Goal: Transaction & Acquisition: Purchase product/service

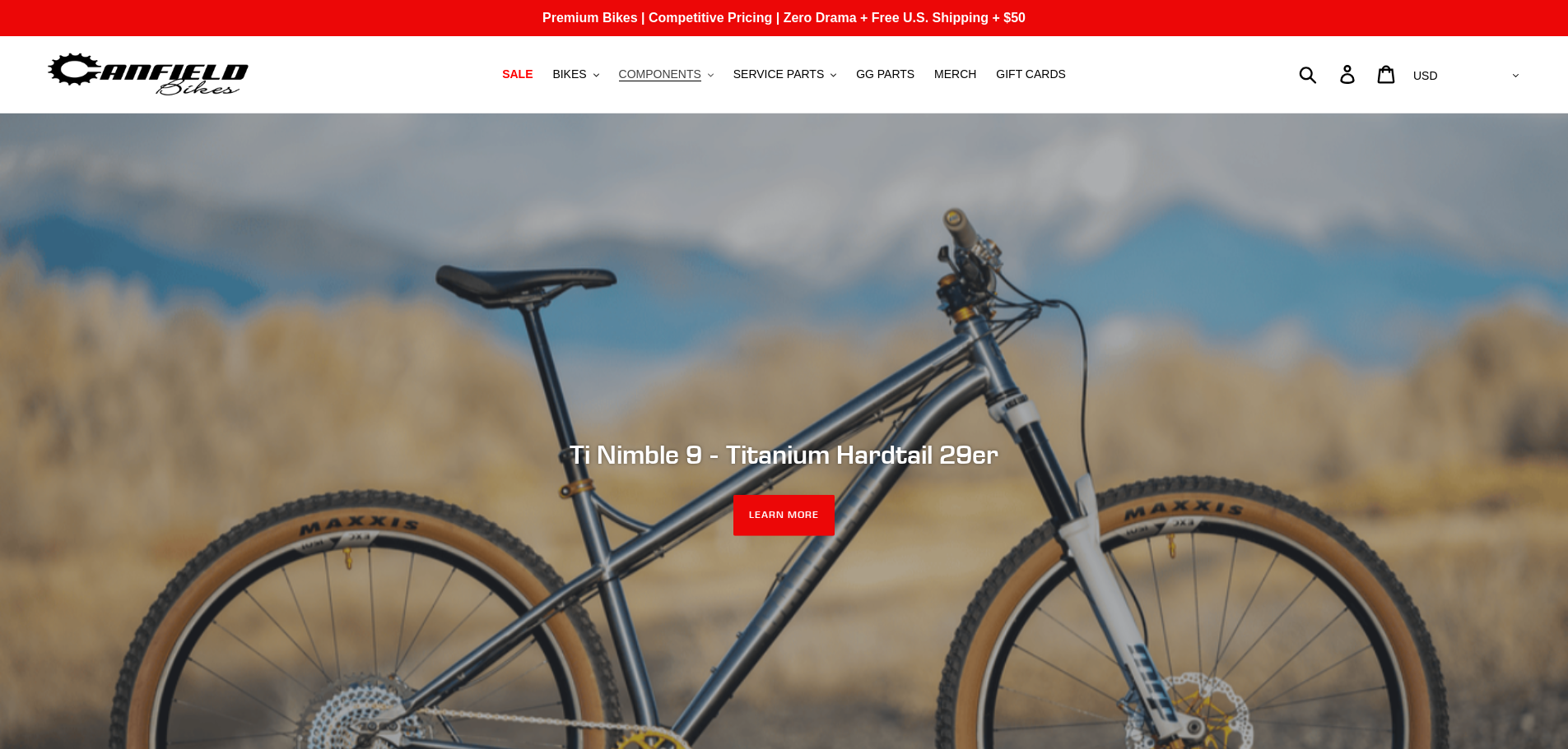
click at [681, 77] on span "COMPONENTS" at bounding box center [660, 74] width 82 height 14
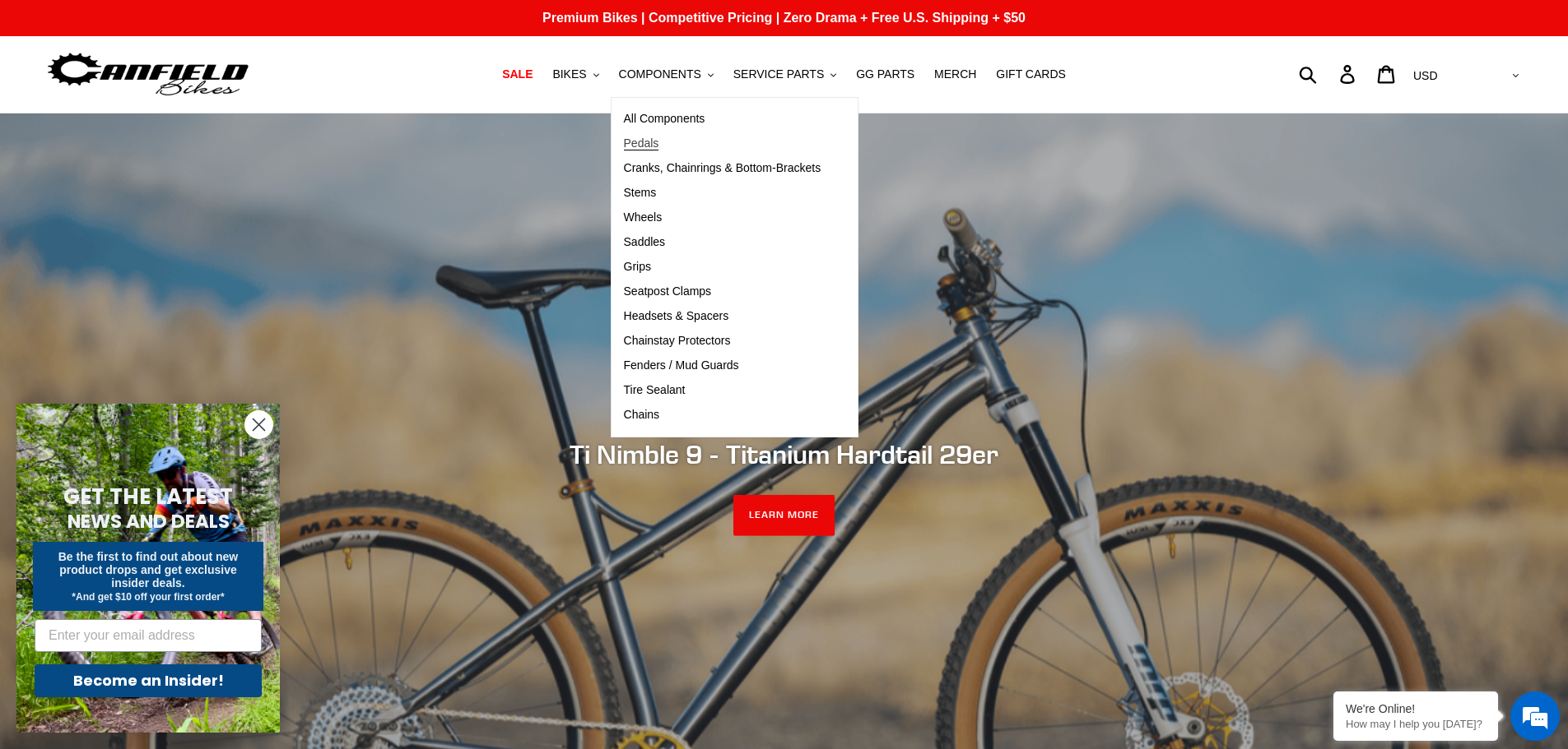
click at [659, 140] on span "Pedals" at bounding box center [642, 143] width 36 height 14
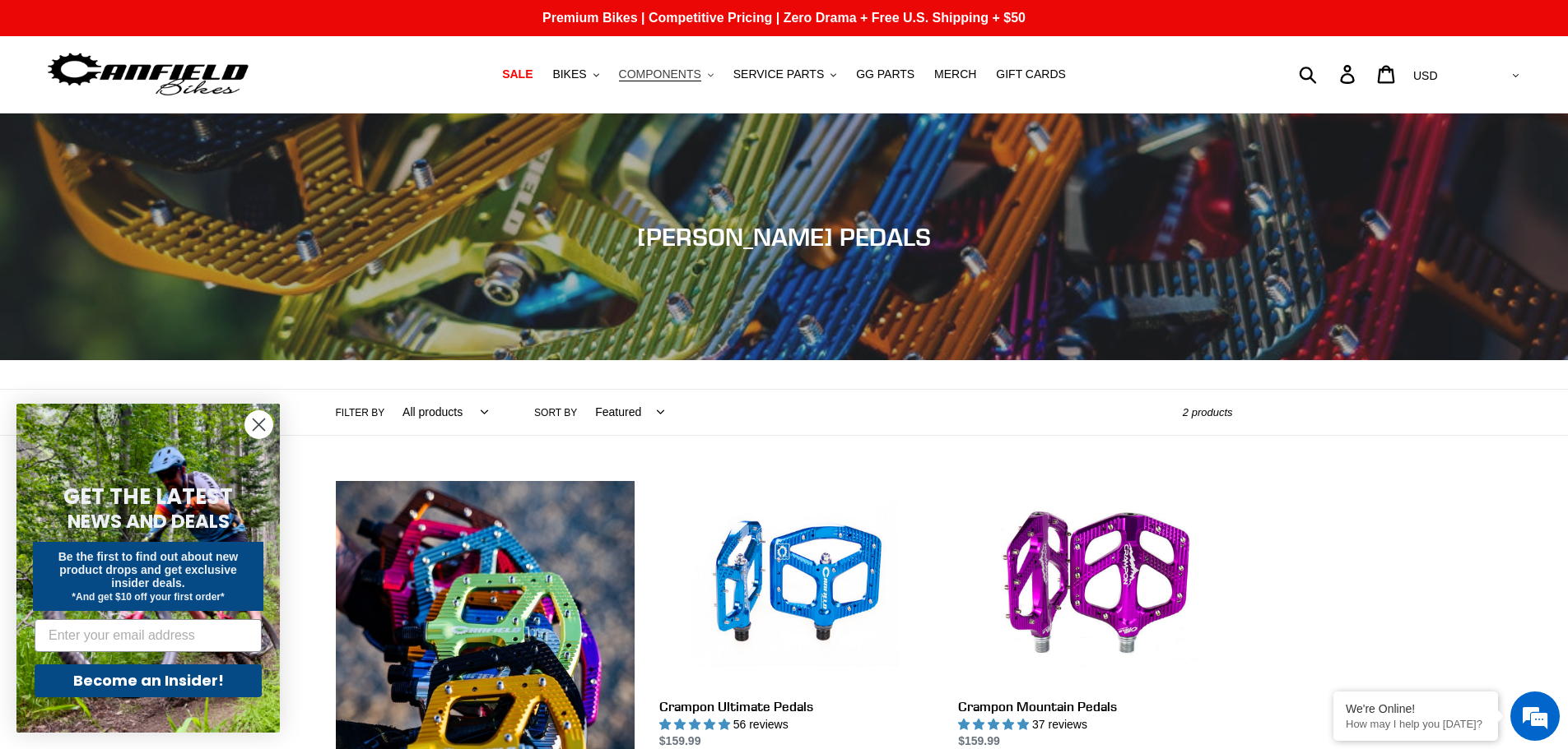
click at [690, 79] on span "COMPONENTS" at bounding box center [660, 74] width 82 height 14
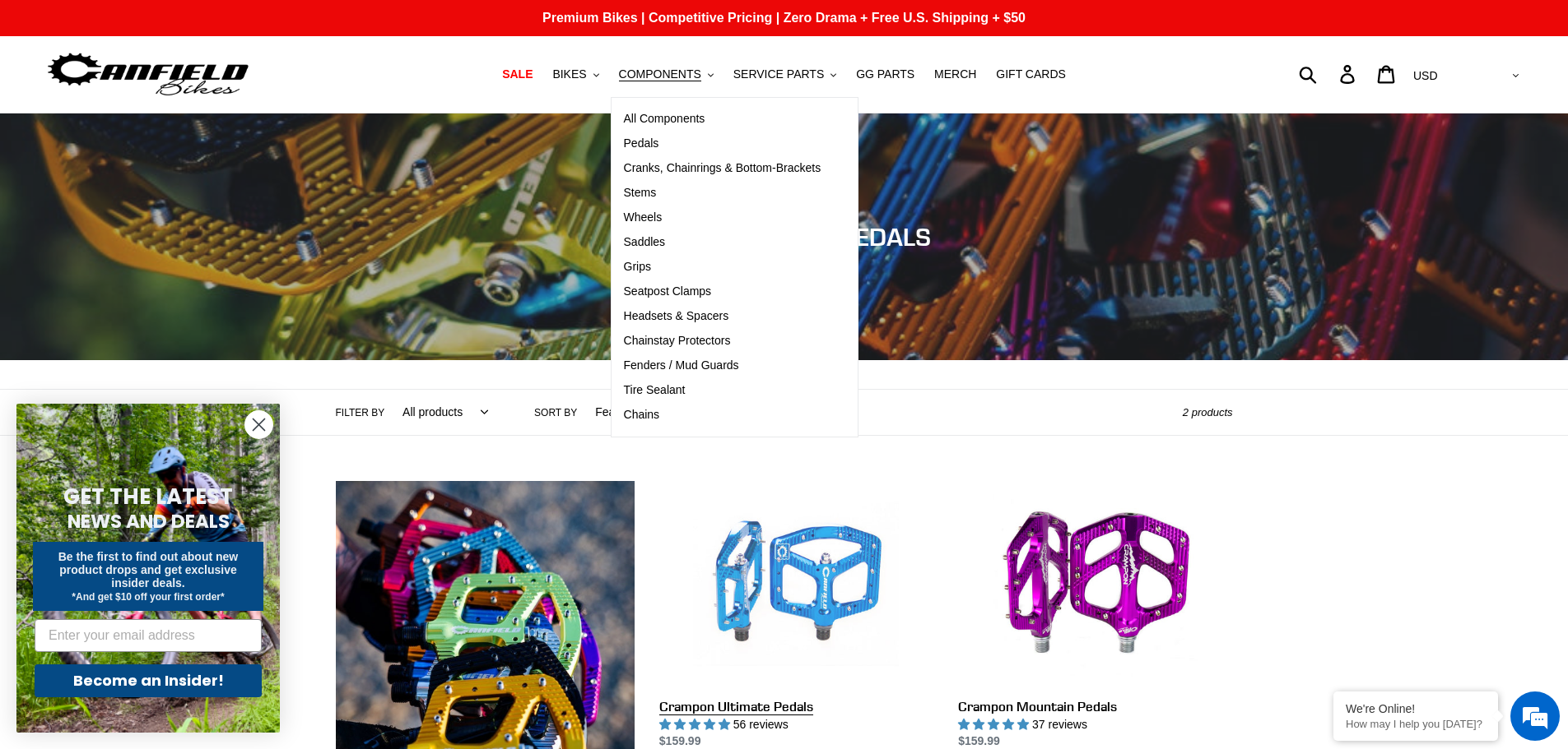
click at [764, 536] on link "Crampon Ultimate Pedals" at bounding box center [796, 635] width 274 height 308
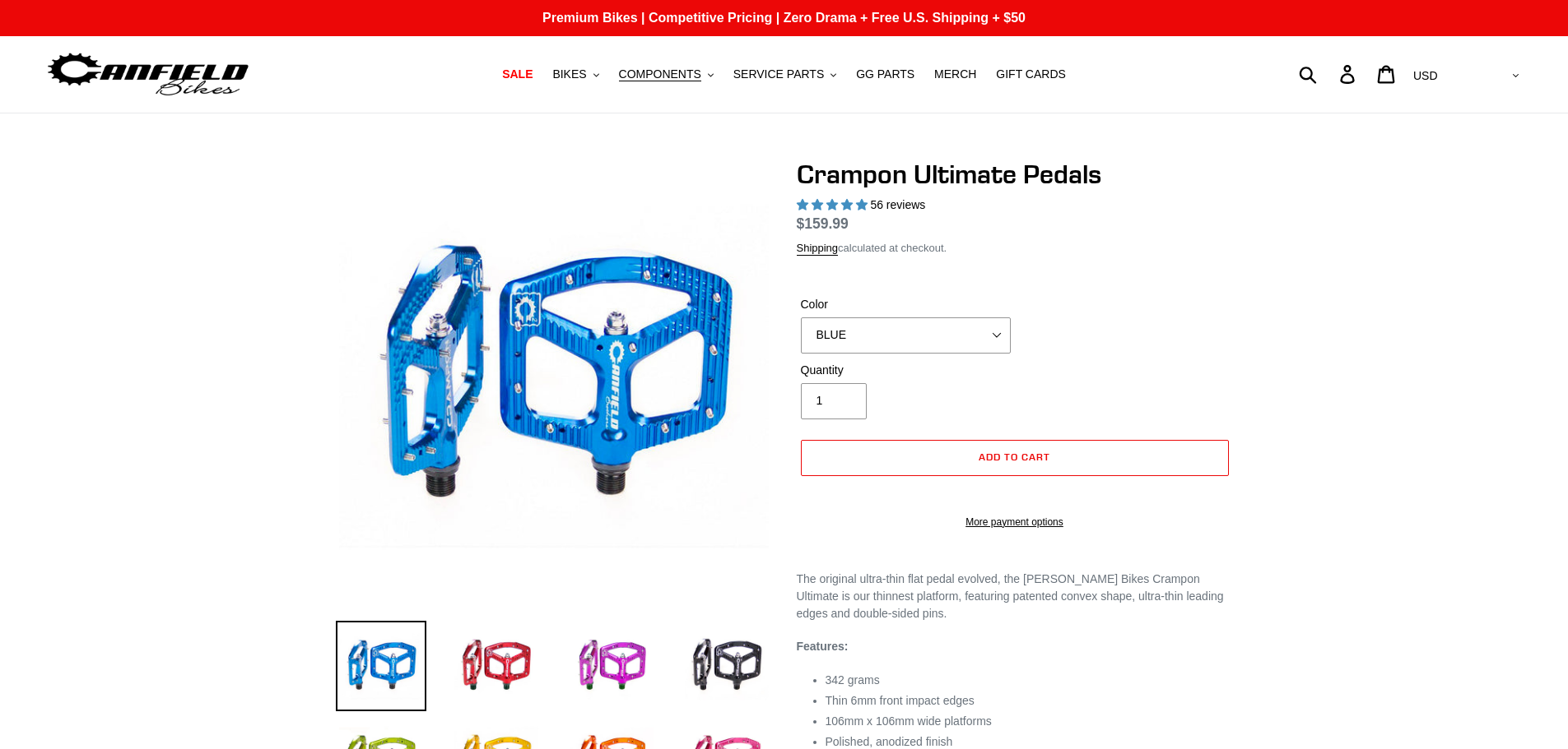
select select "highest-rating"
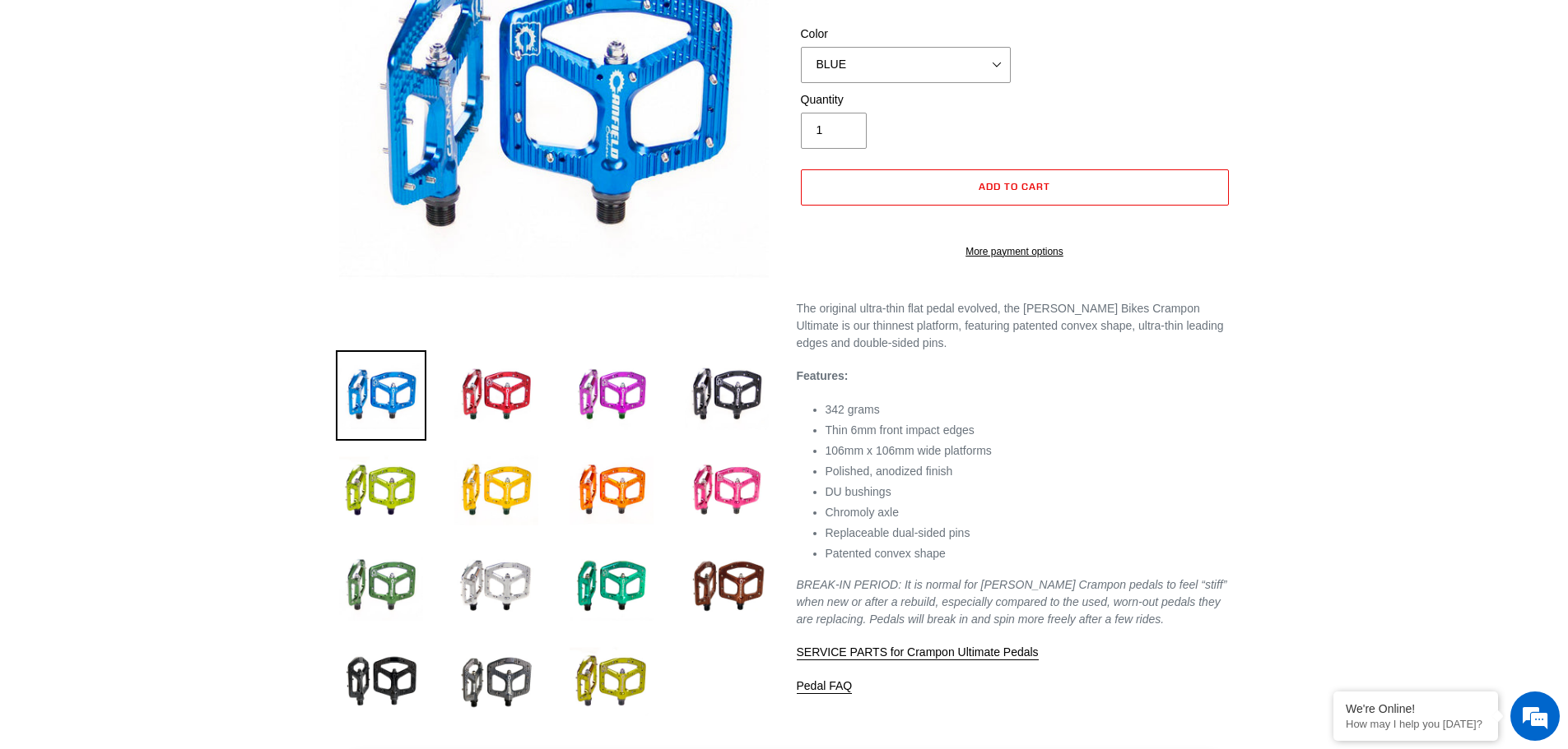
scroll to position [411, 0]
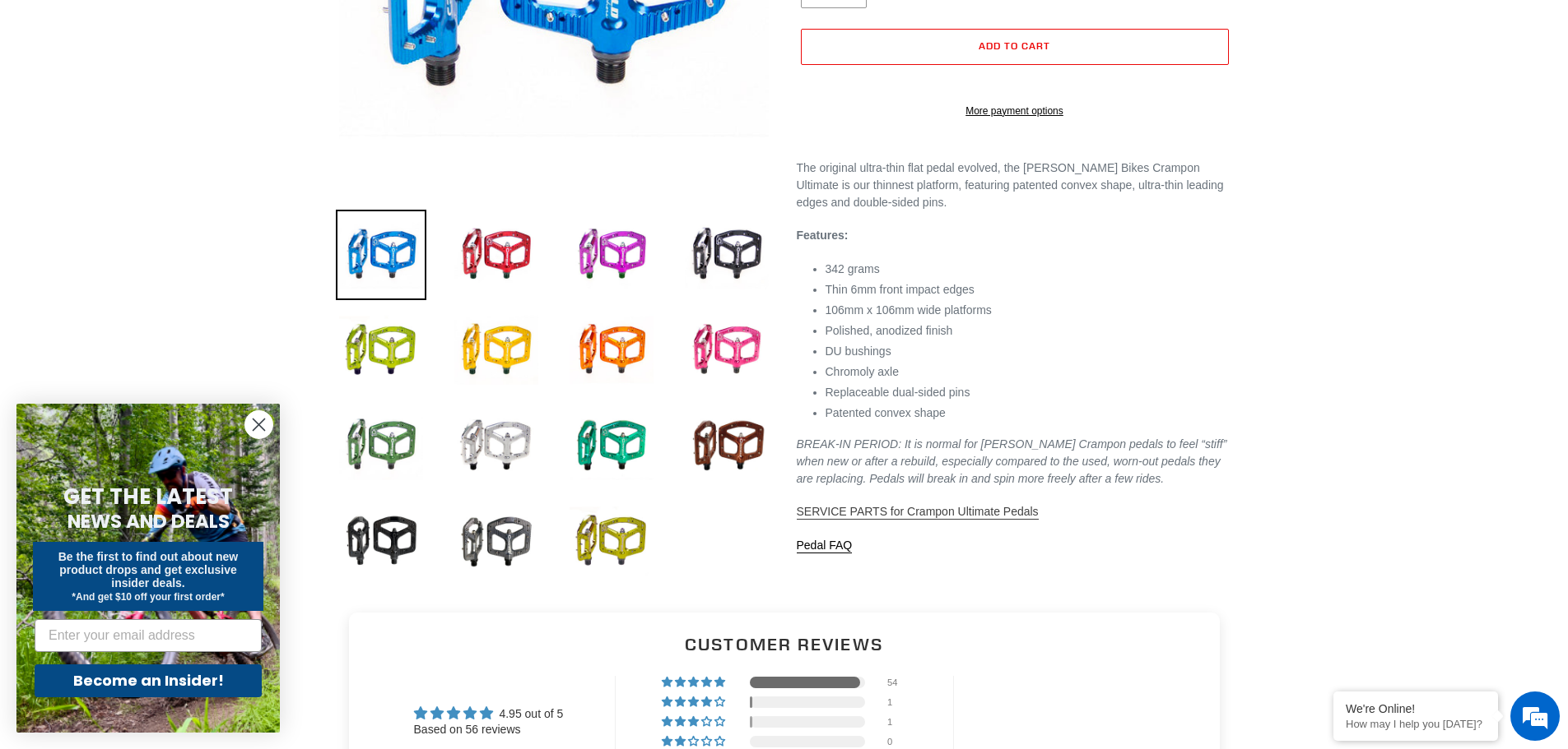
click at [954, 519] on span "SERVICE PARTS for Crampon Ultimate Pedals" at bounding box center [917, 511] width 242 height 13
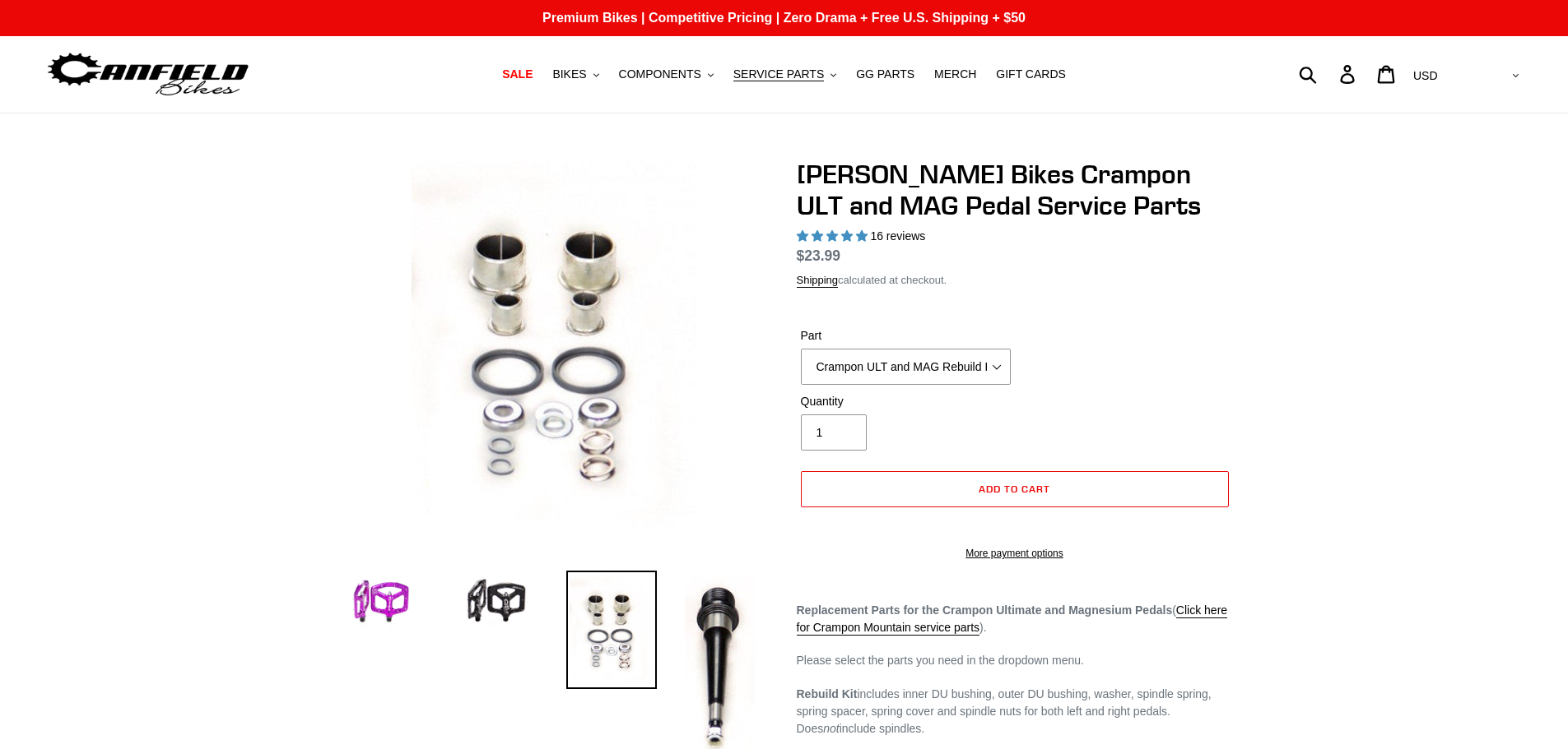
select select "highest-rating"
click at [981, 360] on select "Crampon ULT and MAG Rebuild Kit Crampon ULT and MAG 4mm x 8mm Pin Kit - Silver …" at bounding box center [906, 367] width 210 height 37
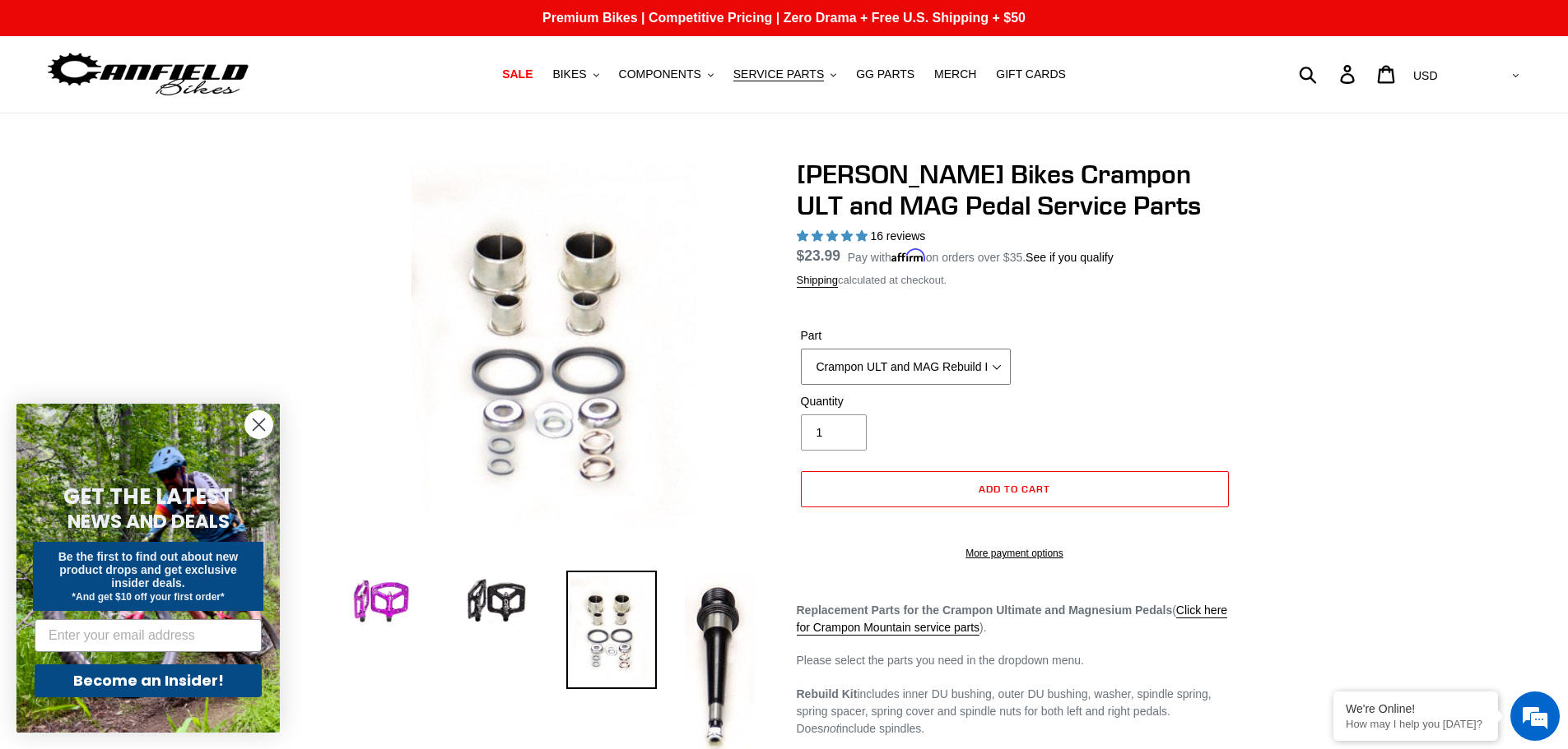
click at [801, 349] on select "Crampon ULT and MAG Rebuild Kit Crampon ULT and MAG 4mm x 8mm Pin Kit - Silver …" at bounding box center [906, 367] width 210 height 37
click at [1116, 350] on div "Part Crampon ULT and MAG Rebuild Kit Crampon ULT and MAG 4mm x 8mm Pin Kit - Si…" at bounding box center [1014, 360] width 436 height 66
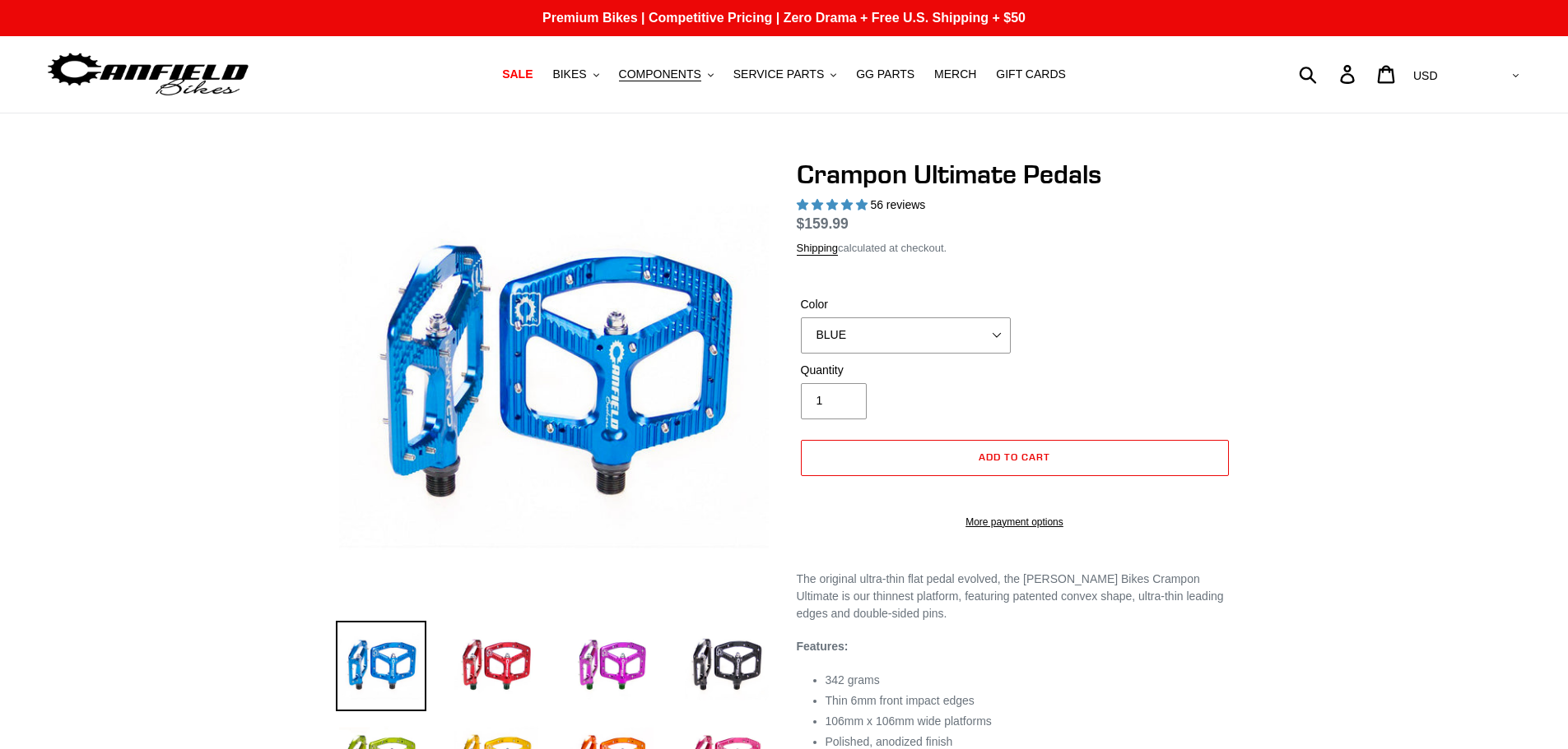
select select "highest-rating"
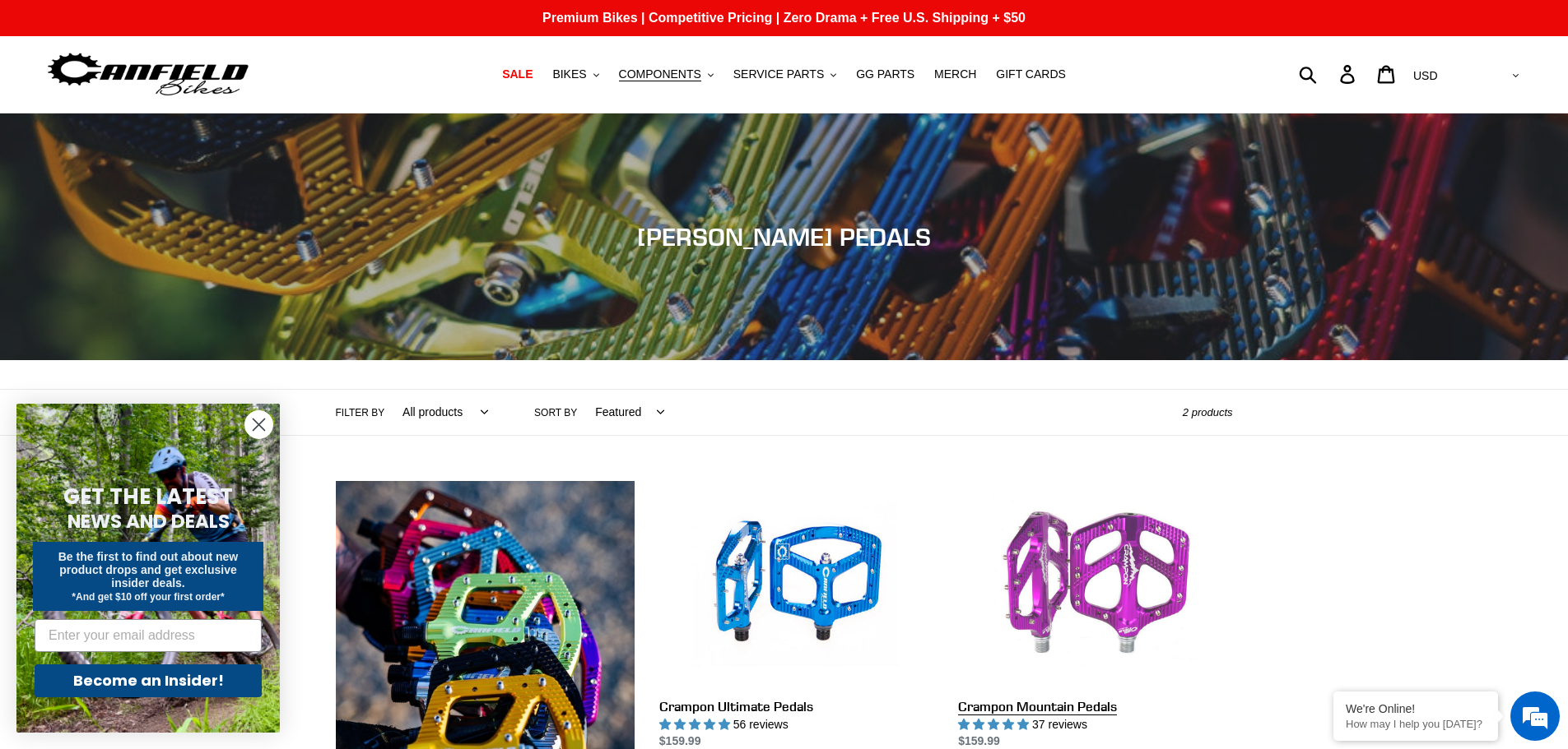
click at [1011, 564] on link "Crampon Mountain Pedals" at bounding box center [1095, 616] width 274 height 270
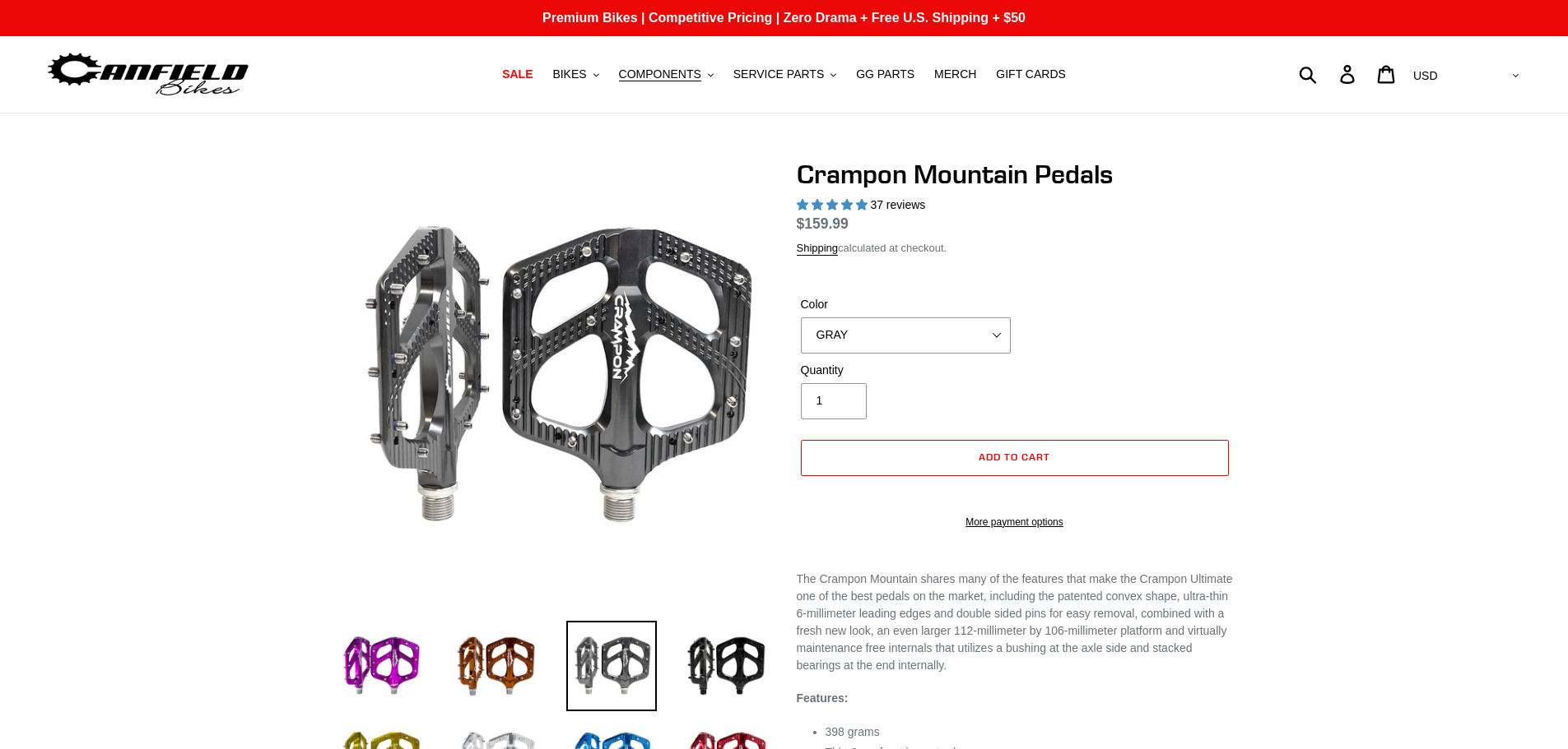
select select "highest-rating"
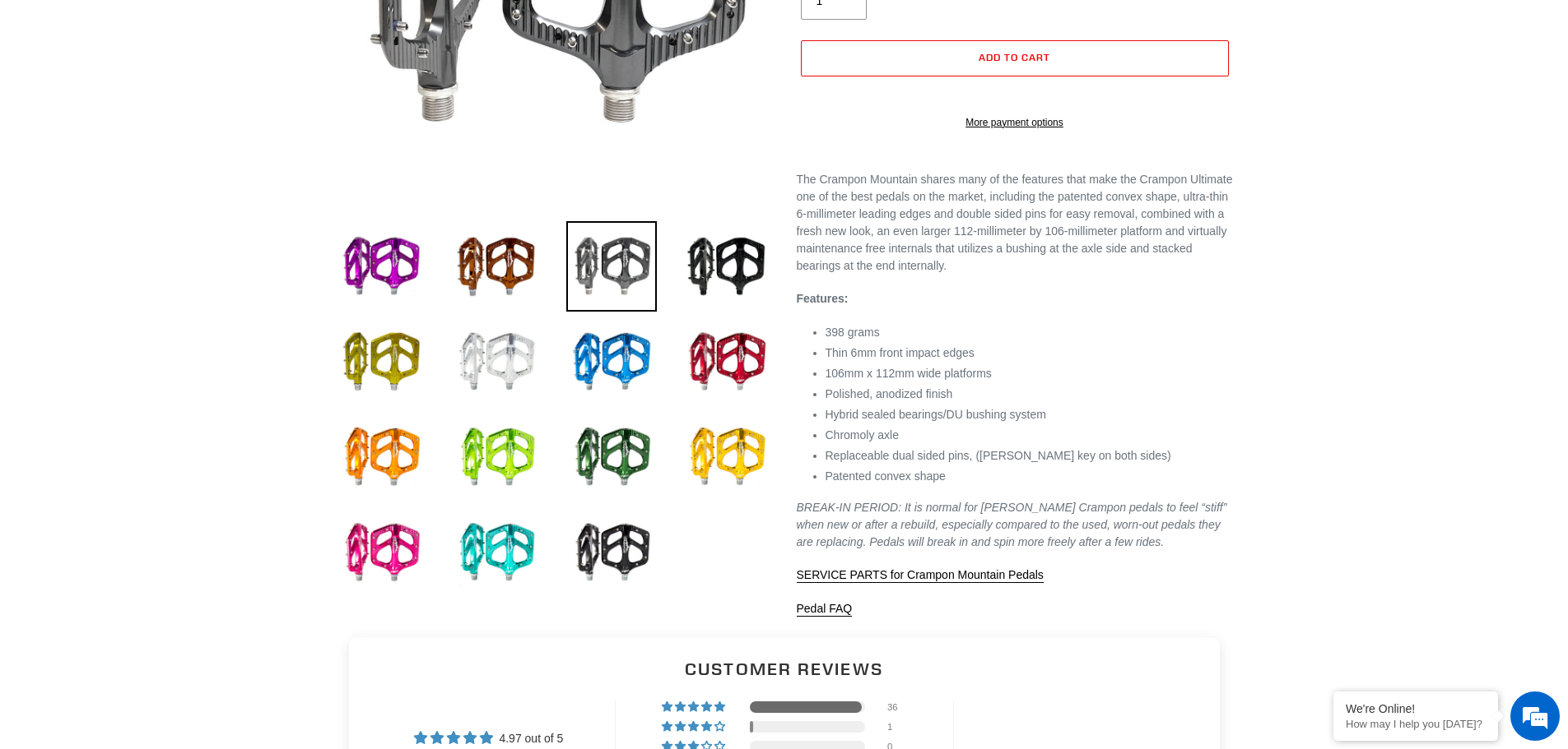
scroll to position [411, 0]
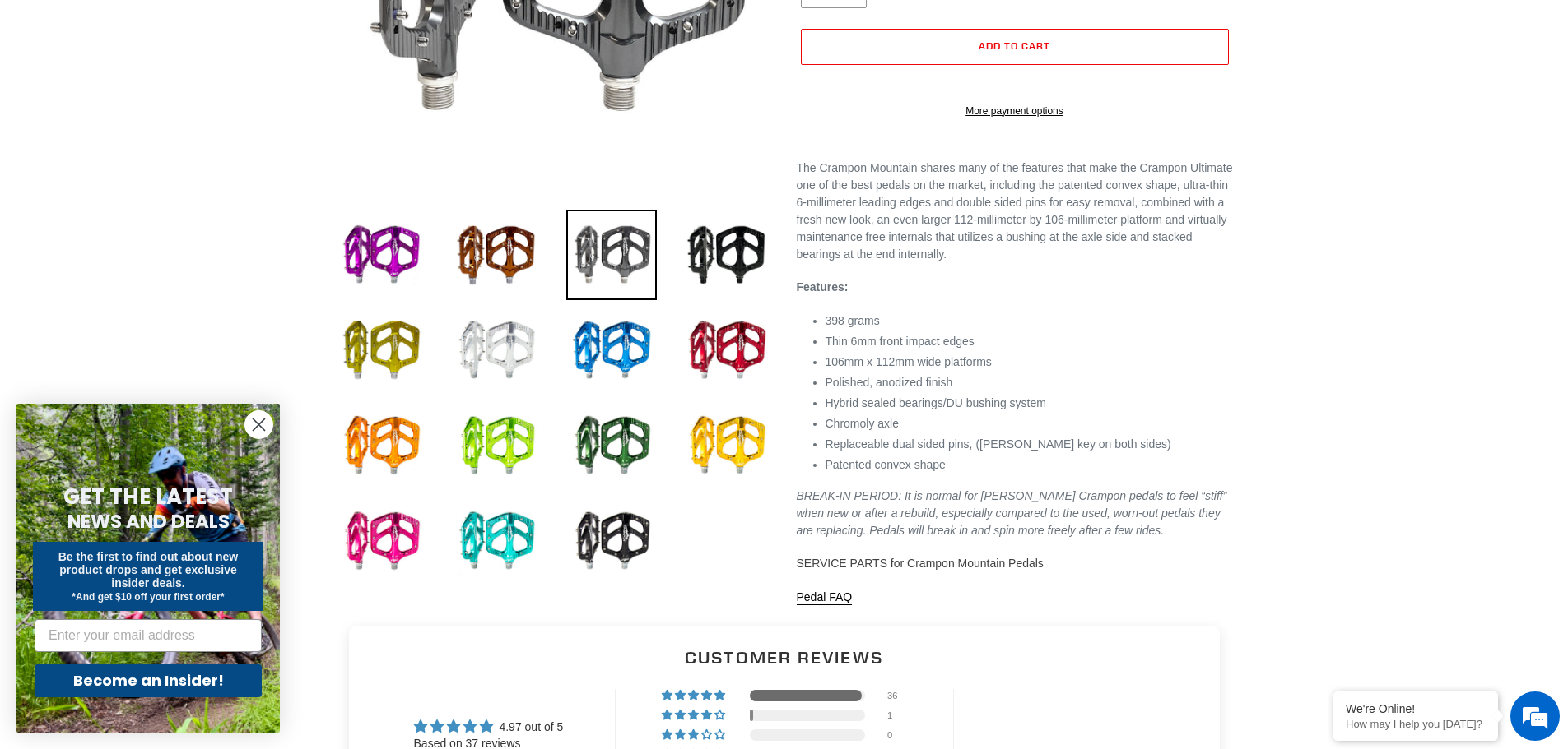
click at [945, 570] on span "SERVICE PARTS for Crampon Mountain Pedals" at bounding box center [920, 564] width 247 height 13
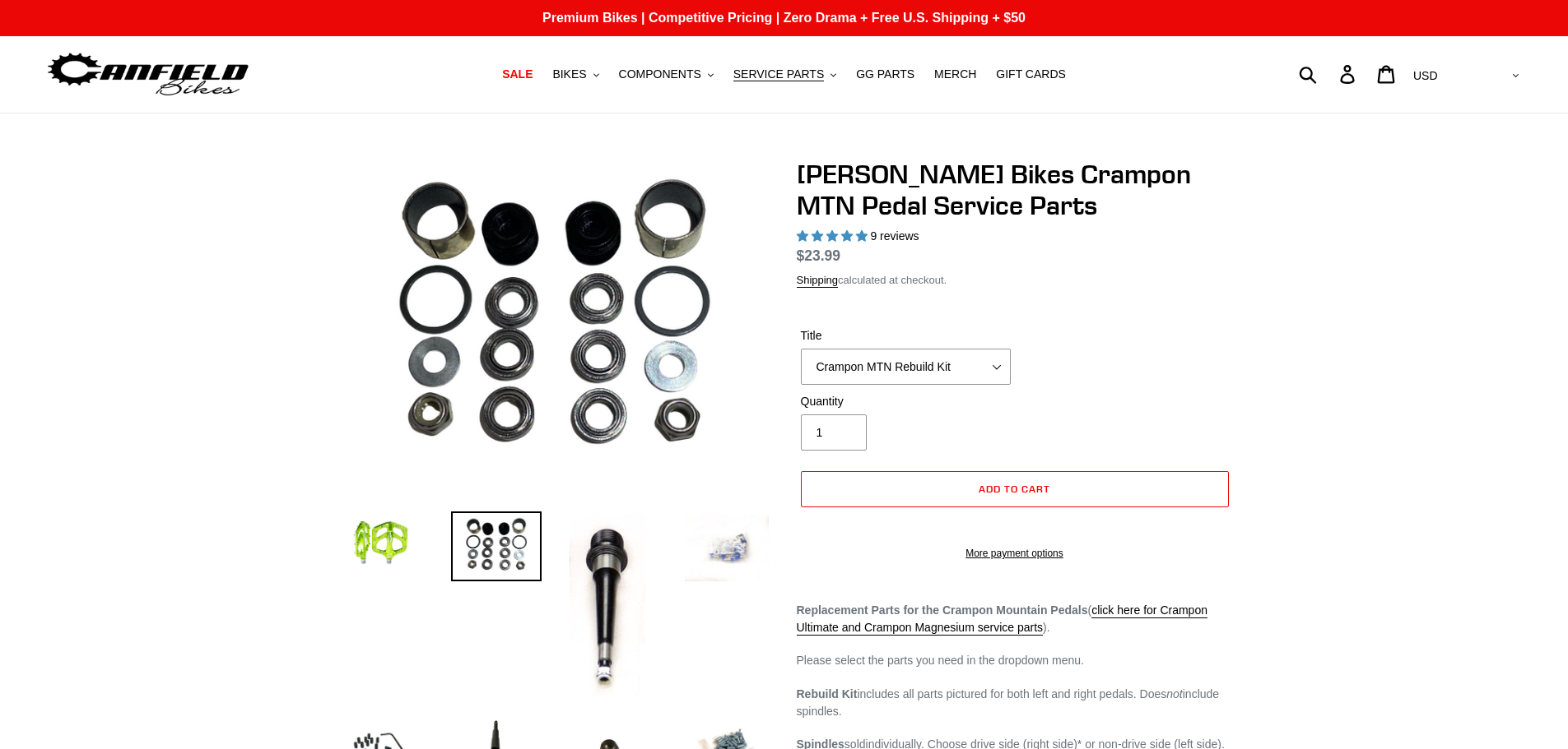
select select "highest-rating"
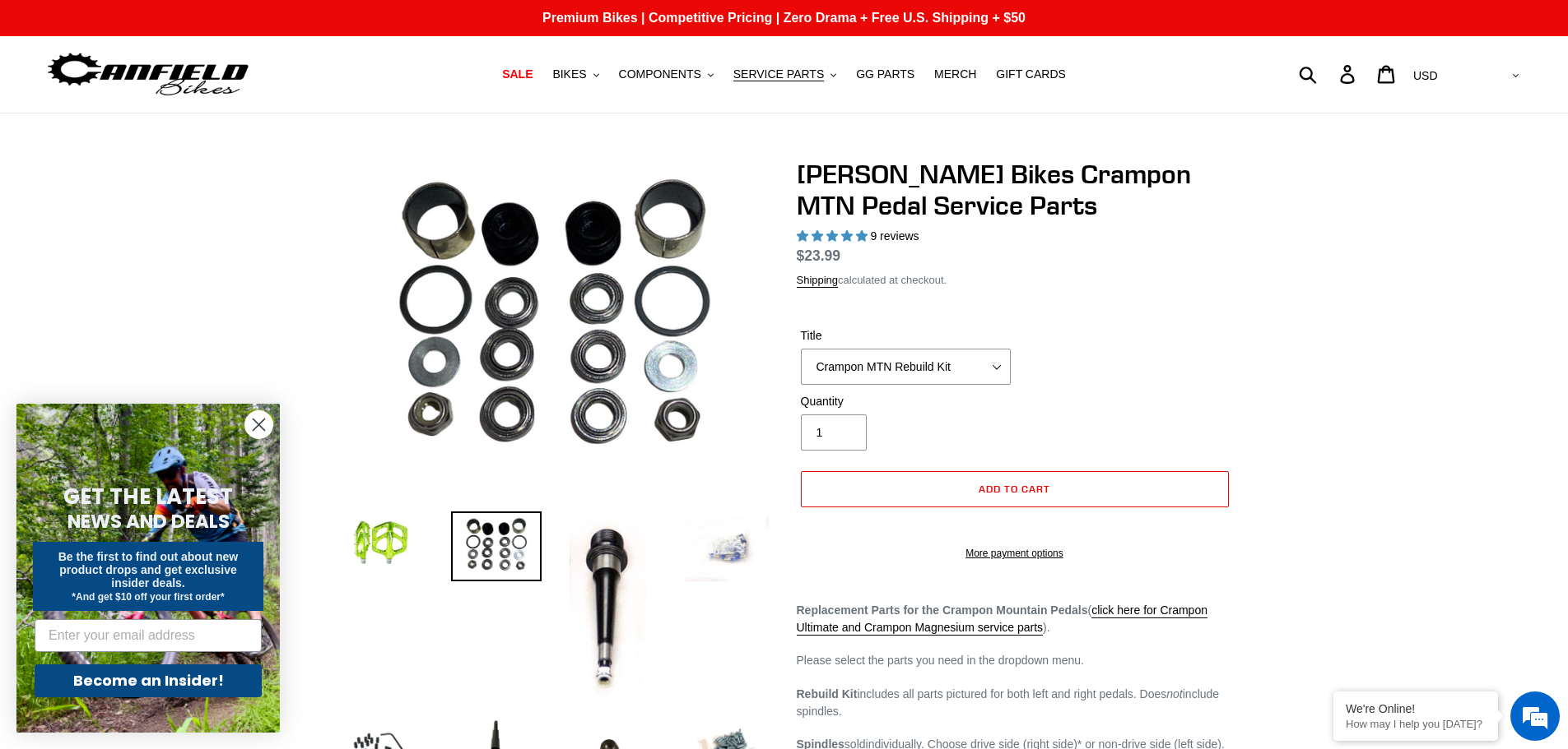
click at [932, 364] on select "Crampon MTN Rebuild Kit Crampon MTN 4mm x 8mm Pin Kit - Silver (20) Crampon MTN…" at bounding box center [906, 367] width 210 height 37
